Goal: Task Accomplishment & Management: Complete application form

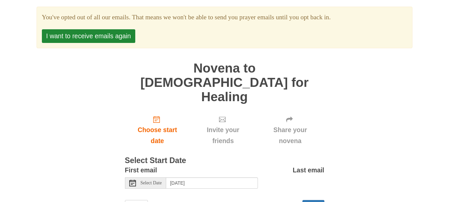
scroll to position [76, 0]
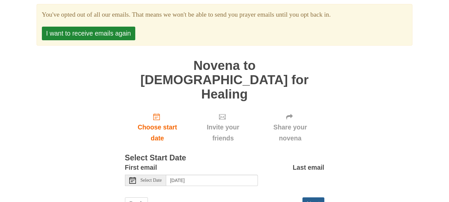
click at [313, 197] on button "Next" at bounding box center [313, 204] width 22 height 14
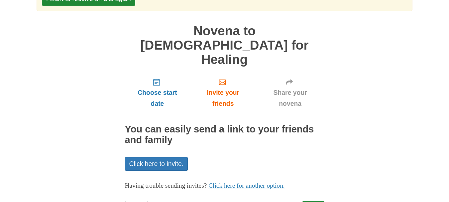
scroll to position [77, 0]
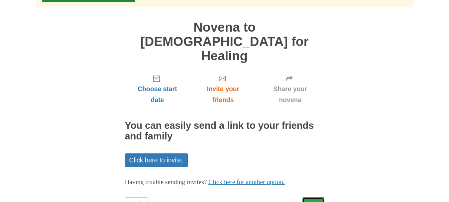
click at [319, 197] on link "Next" at bounding box center [313, 204] width 22 height 14
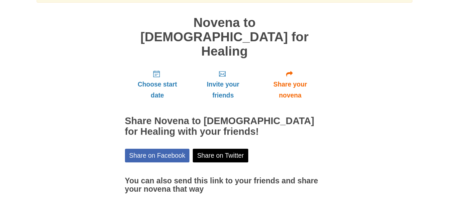
scroll to position [100, 0]
